Goal: Task Accomplishment & Management: Manage account settings

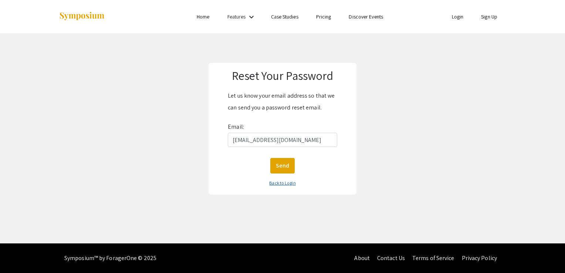
click at [279, 183] on link "Back to Login" at bounding box center [282, 183] width 26 height 6
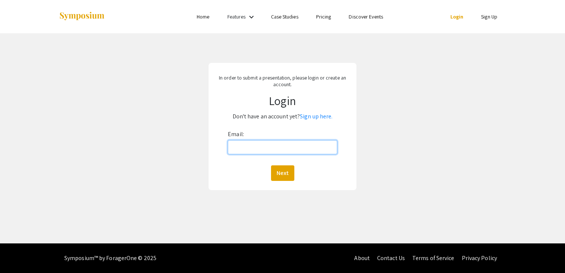
click at [273, 151] on input "Email:" at bounding box center [283, 147] width 110 height 14
type input "h1sohn@student.bridgew.edu"
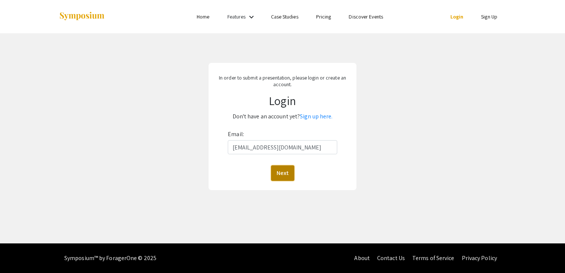
click at [286, 173] on button "Next" at bounding box center [282, 173] width 23 height 16
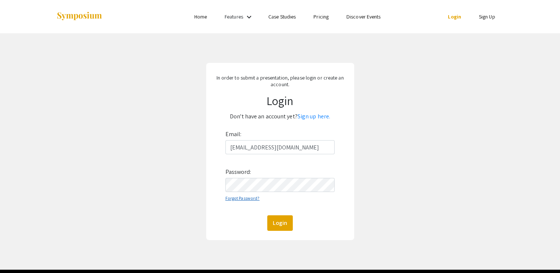
click at [250, 198] on link "Forgot Password?" at bounding box center [242, 198] width 34 height 6
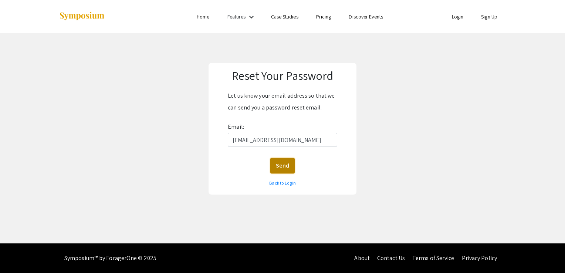
click at [281, 165] on button "Send" at bounding box center [282, 166] width 24 height 16
click at [283, 163] on button "Send" at bounding box center [282, 166] width 24 height 16
click at [277, 182] on link "Back to Login" at bounding box center [282, 183] width 26 height 6
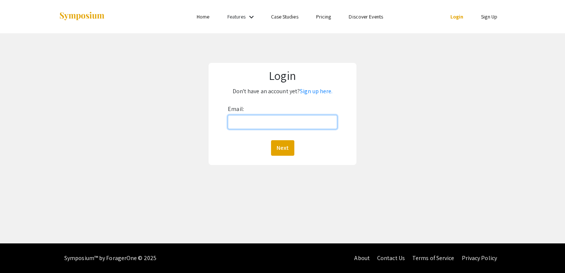
click at [280, 121] on input "Email:" at bounding box center [283, 122] width 110 height 14
type input "h1sohn@student.bridgew.edu"
click at [279, 146] on button "Next" at bounding box center [282, 148] width 23 height 16
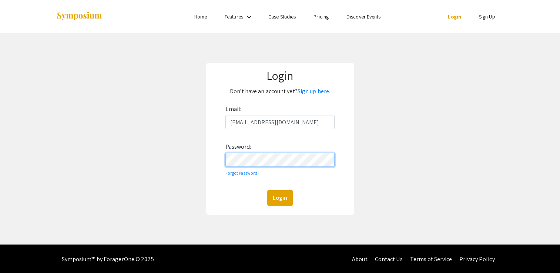
click at [267, 190] on button "Login" at bounding box center [280, 198] width 26 height 16
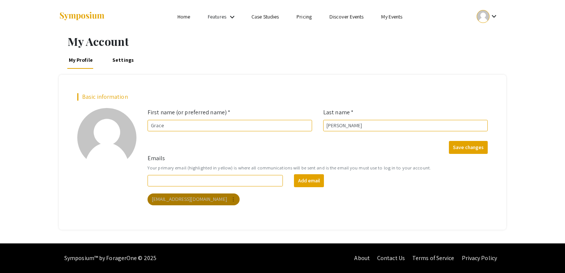
click at [195, 199] on mat-chip "h1sohn@student.bridgew.edu more_vert" at bounding box center [194, 200] width 92 height 12
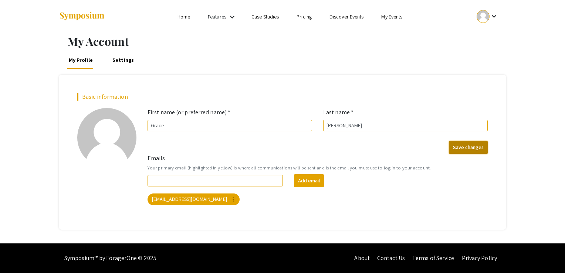
click at [461, 147] on button "Save changes" at bounding box center [468, 147] width 39 height 13
click at [125, 61] on link "Settings" at bounding box center [123, 60] width 24 height 18
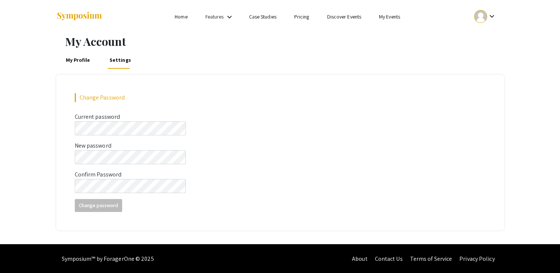
click at [214, 14] on link "Features" at bounding box center [214, 16] width 19 height 7
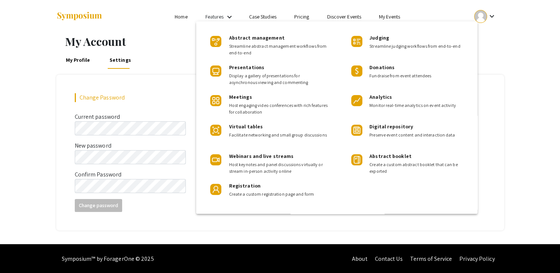
click at [187, 17] on div at bounding box center [280, 136] width 560 height 273
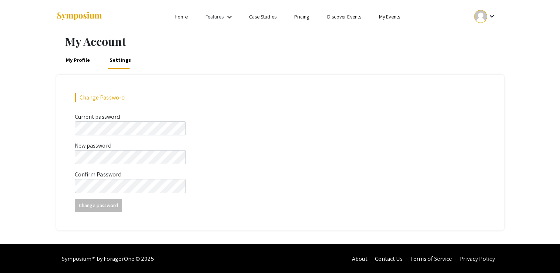
click at [184, 17] on link "Home" at bounding box center [181, 16] width 13 height 7
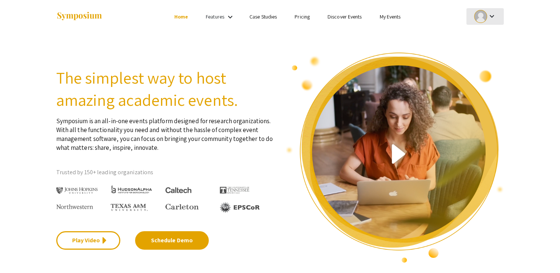
click at [474, 17] on div at bounding box center [480, 16] width 13 height 13
click at [272, 19] on div at bounding box center [280, 136] width 560 height 273
click at [268, 17] on link "Case Studies" at bounding box center [262, 16] width 27 height 7
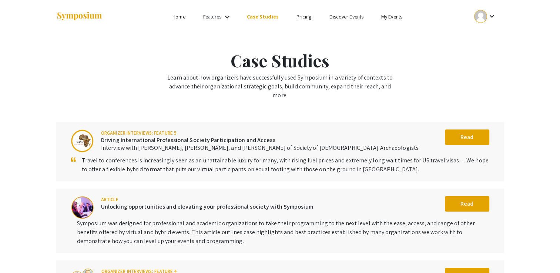
click at [212, 19] on link "Features" at bounding box center [212, 16] width 19 height 7
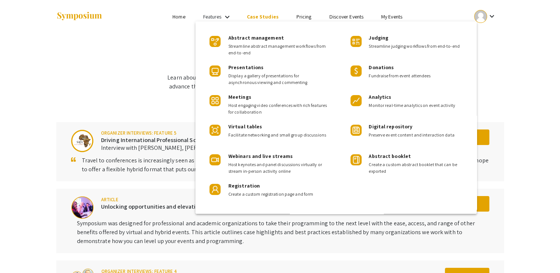
click at [175, 16] on div at bounding box center [280, 136] width 560 height 273
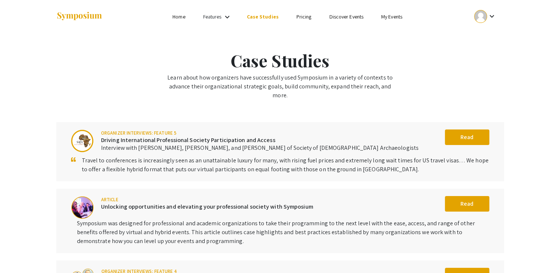
click at [179, 17] on link "Home" at bounding box center [178, 16] width 13 height 7
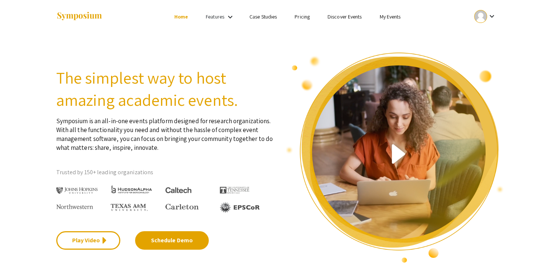
click at [387, 16] on link "My Events" at bounding box center [389, 16] width 21 height 7
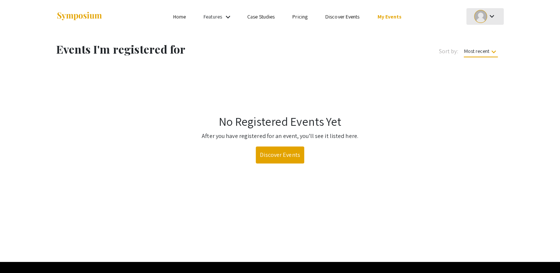
click at [483, 17] on div at bounding box center [480, 16] width 13 height 13
click at [477, 60] on button "My Submissions" at bounding box center [489, 55] width 46 height 18
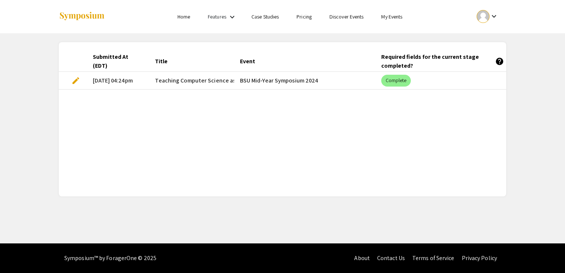
click at [276, 80] on mat-cell "BSU Mid-Year Symposium 2024" at bounding box center [304, 81] width 141 height 18
click at [434, 52] on mat-header-cell "Required fields for the current stage completed? help" at bounding box center [446, 61] width 141 height 21
click at [269, 82] on mat-cell "BSU Mid-Year Symposium 2024" at bounding box center [304, 81] width 141 height 18
click at [102, 56] on div "Submitted At (EDT)" at bounding box center [115, 62] width 44 height 18
click at [228, 16] on mat-icon "keyboard_arrow_down" at bounding box center [232, 17] width 9 height 9
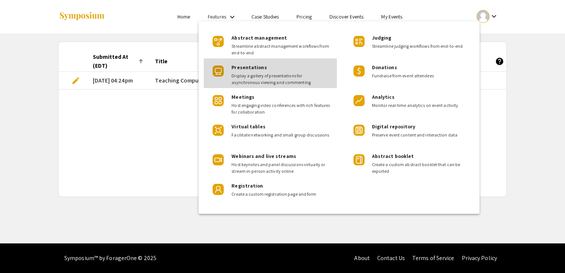
click at [285, 80] on span "Display a gallery of presentations for asynchronous viewing and commenting" at bounding box center [282, 79] width 100 height 13
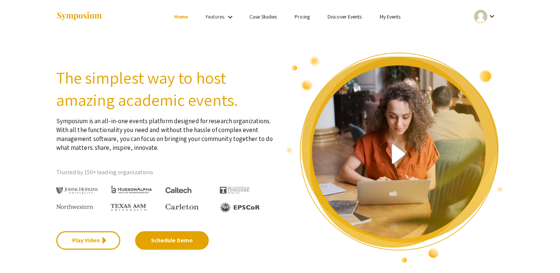
click at [222, 15] on link "Features" at bounding box center [215, 16] width 19 height 7
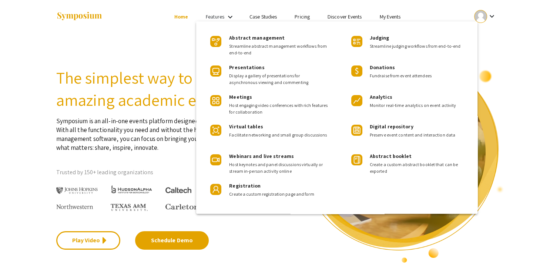
click at [398, 15] on div at bounding box center [280, 136] width 560 height 273
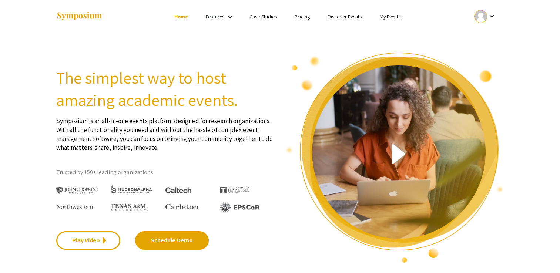
click at [392, 16] on link "My Events" at bounding box center [389, 16] width 21 height 7
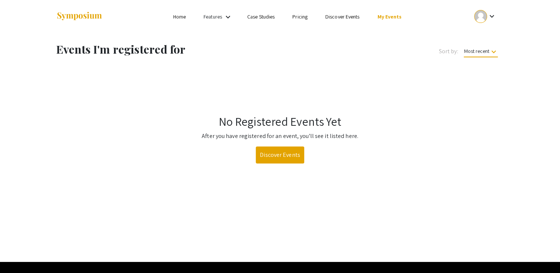
click at [482, 24] on div "keyboard_arrow_down" at bounding box center [485, 16] width 26 height 17
click at [481, 60] on button "My Submissions" at bounding box center [489, 55] width 46 height 18
